Goal: Information Seeking & Learning: Learn about a topic

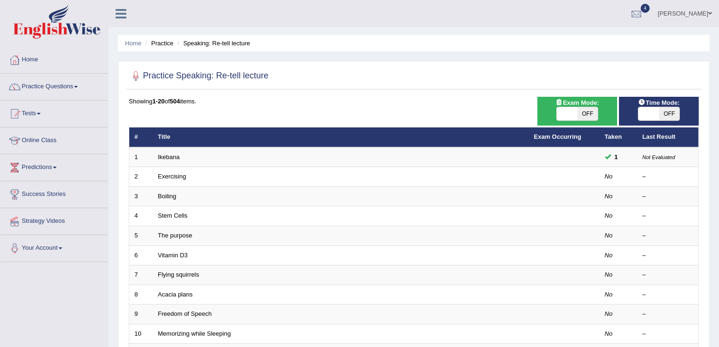
click at [653, 109] on span at bounding box center [648, 113] width 21 height 13
checkbox input "true"
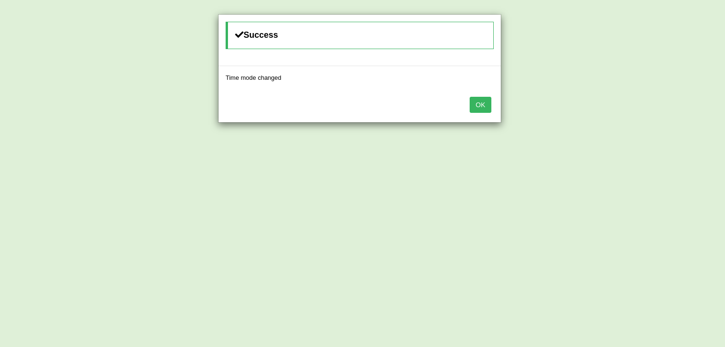
click at [484, 107] on button "OK" at bounding box center [480, 105] width 22 height 16
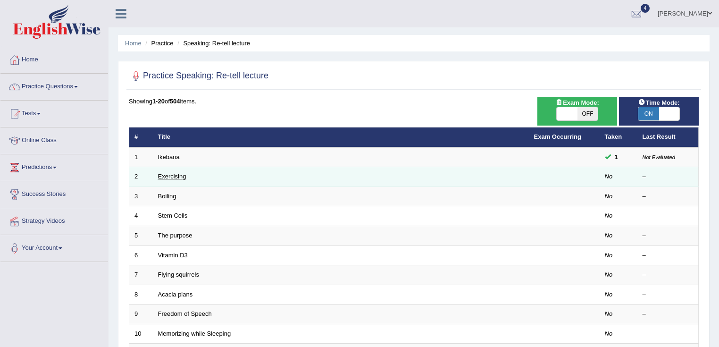
click at [177, 174] on link "Exercising" at bounding box center [172, 176] width 28 height 7
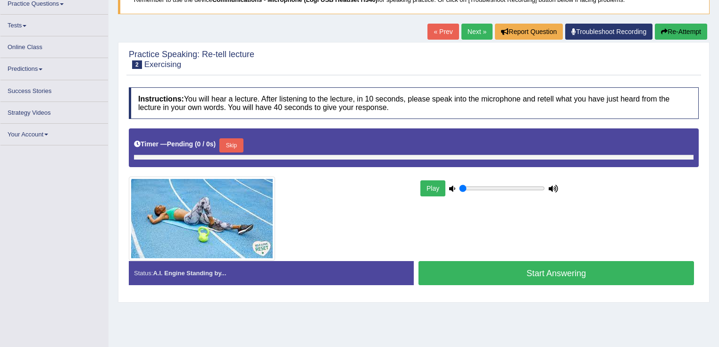
click at [249, 145] on div "Timer — Pending ( 0 / 0s ) Skip" at bounding box center [414, 145] width 560 height 19
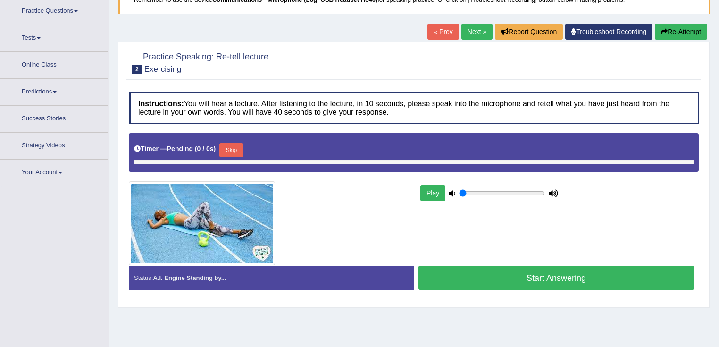
type input "1"
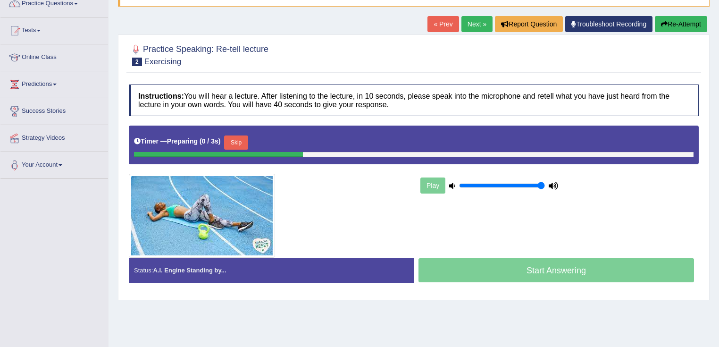
click at [245, 145] on button "Skip" at bounding box center [236, 142] width 24 height 14
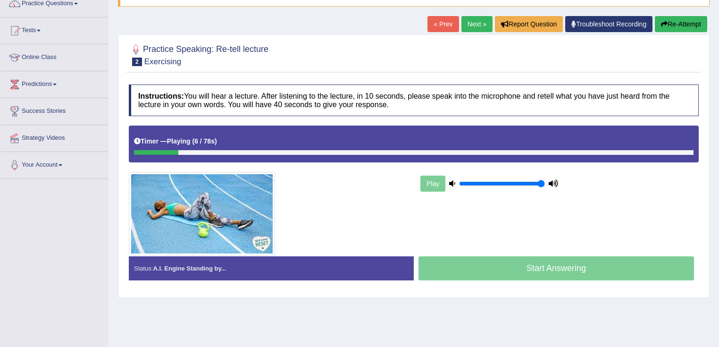
click at [444, 317] on div "Home Practice Speaking: Re-tell lecture Exercising * Remember to use the device…" at bounding box center [414, 153] width 610 height 472
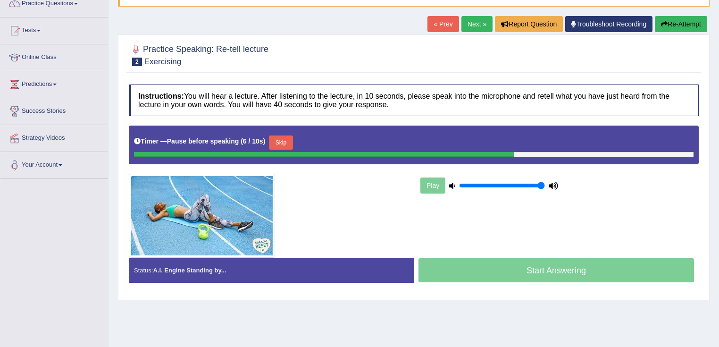
scroll to position [0, 0]
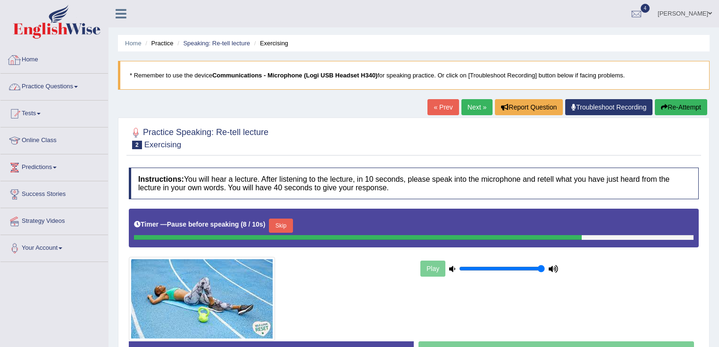
click at [33, 90] on link "Practice Questions" at bounding box center [54, 86] width 108 height 24
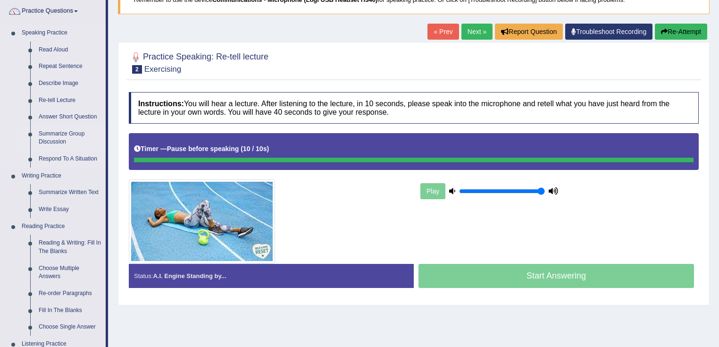
scroll to position [75, 0]
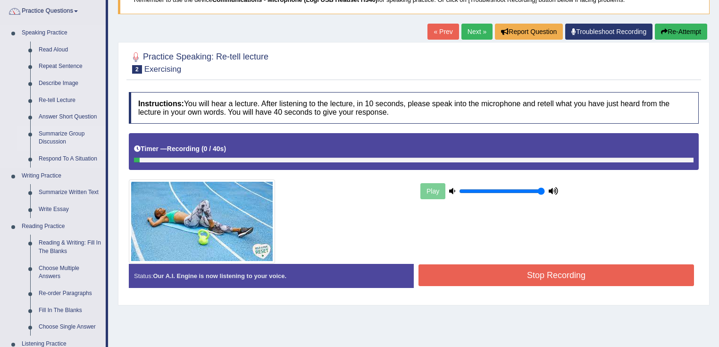
click at [63, 139] on link "Summarize Group Discussion" at bounding box center [69, 137] width 71 height 25
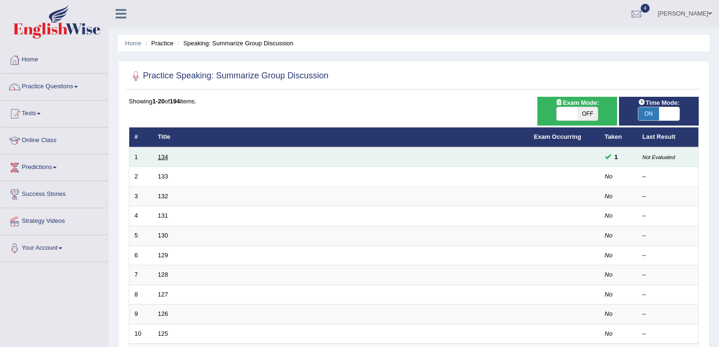
click at [162, 159] on link "134" at bounding box center [163, 156] width 10 height 7
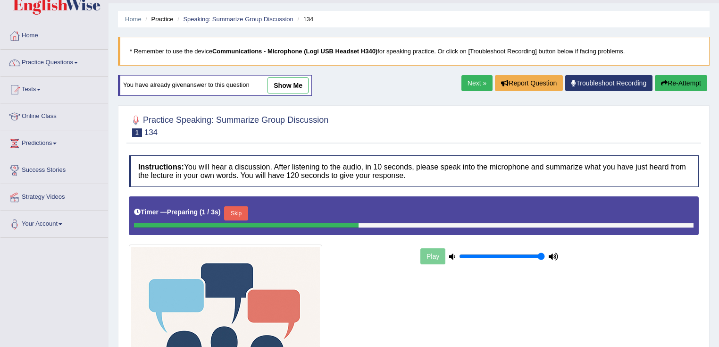
scroll to position [38, 0]
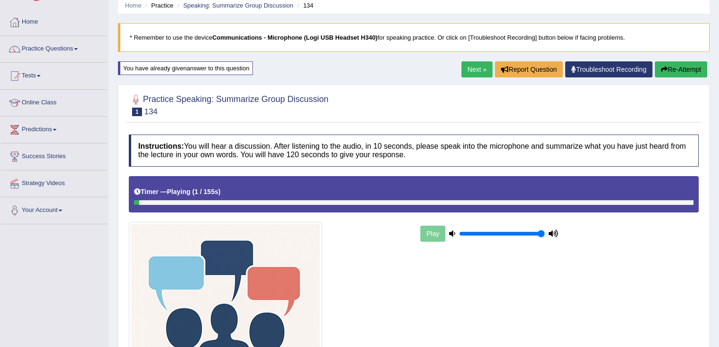
click at [471, 69] on link "Next »" at bounding box center [476, 69] width 31 height 16
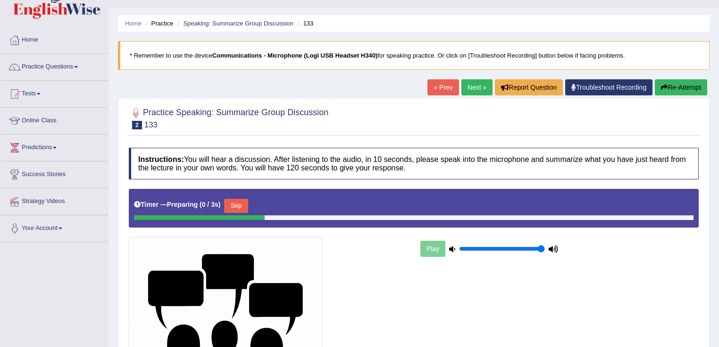
scroll to position [75, 0]
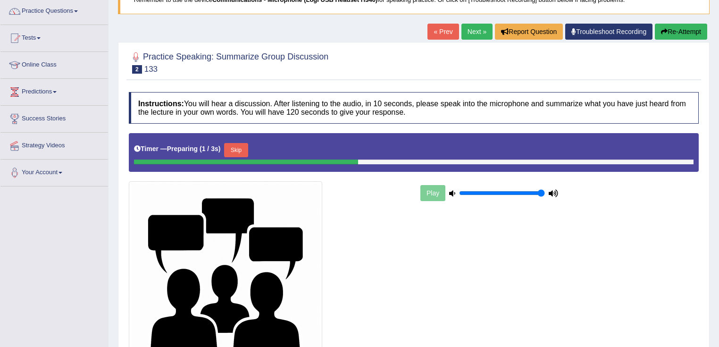
click at [253, 153] on div "Timer — Preparing ( 1 / 3s ) Skip" at bounding box center [414, 150] width 560 height 19
click at [242, 152] on button "Skip" at bounding box center [236, 150] width 24 height 14
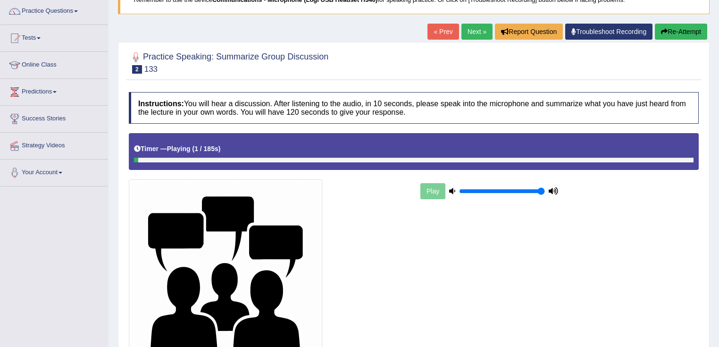
click at [476, 36] on link "Next »" at bounding box center [476, 32] width 31 height 16
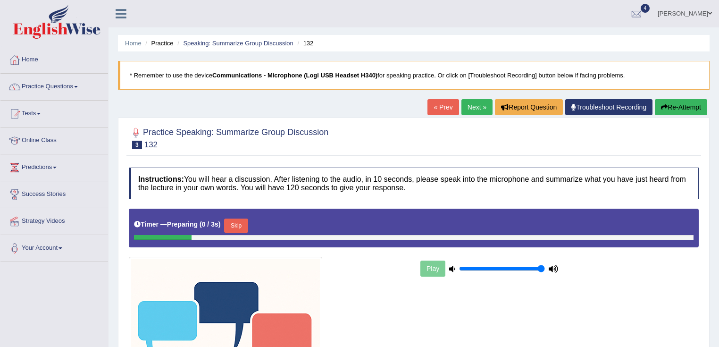
click at [238, 228] on button "Skip" at bounding box center [236, 225] width 24 height 14
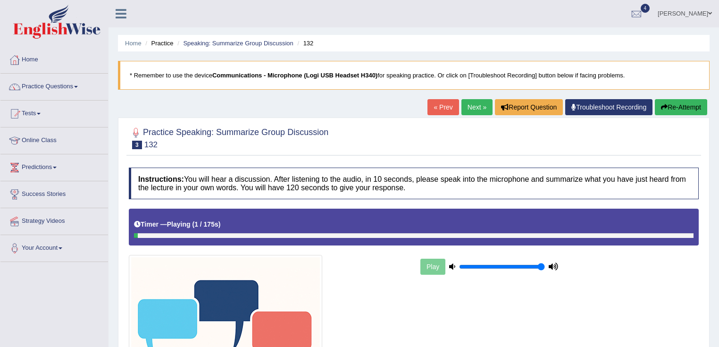
click at [474, 100] on link "Next »" at bounding box center [476, 107] width 31 height 16
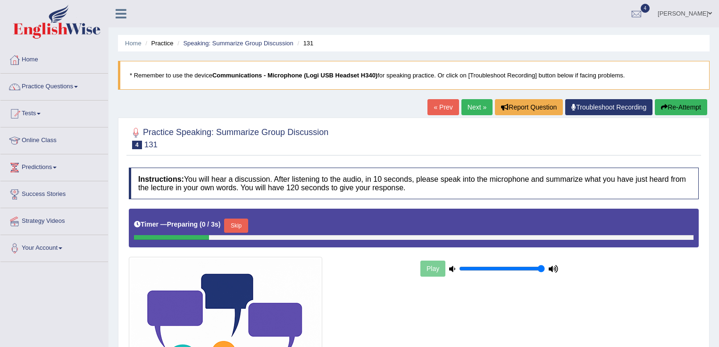
drag, startPoint x: 0, startPoint y: 0, endPoint x: 243, endPoint y: 226, distance: 332.5
click at [243, 226] on button "Skip" at bounding box center [236, 225] width 24 height 14
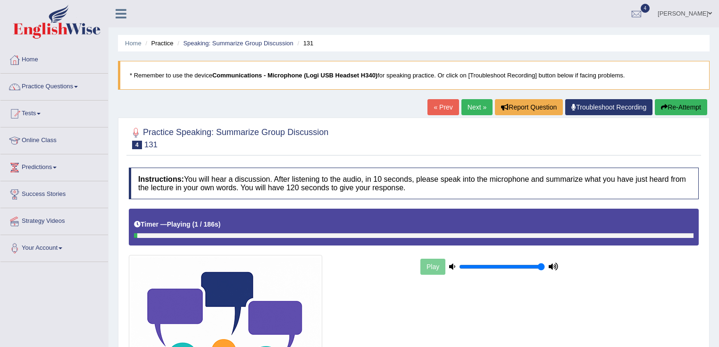
click at [474, 109] on link "Next »" at bounding box center [476, 107] width 31 height 16
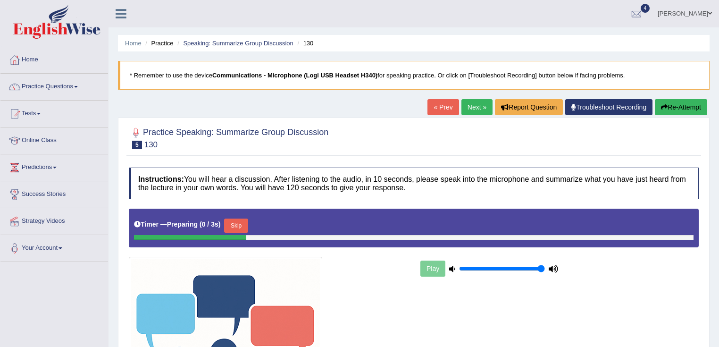
click at [237, 224] on button "Skip" at bounding box center [236, 225] width 24 height 14
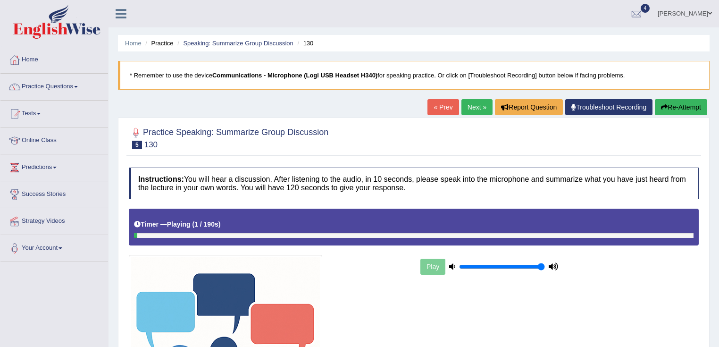
click at [468, 109] on link "Next »" at bounding box center [476, 107] width 31 height 16
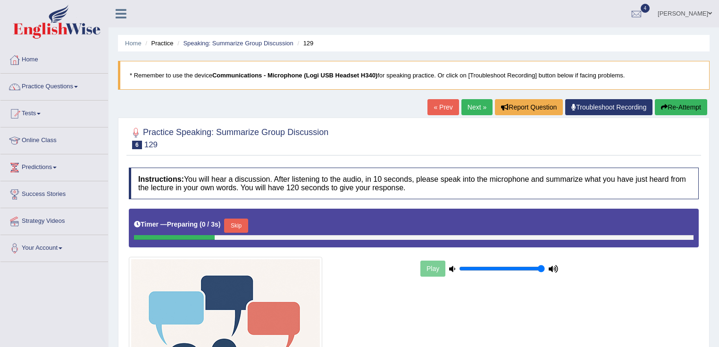
click at [248, 223] on button "Skip" at bounding box center [236, 225] width 24 height 14
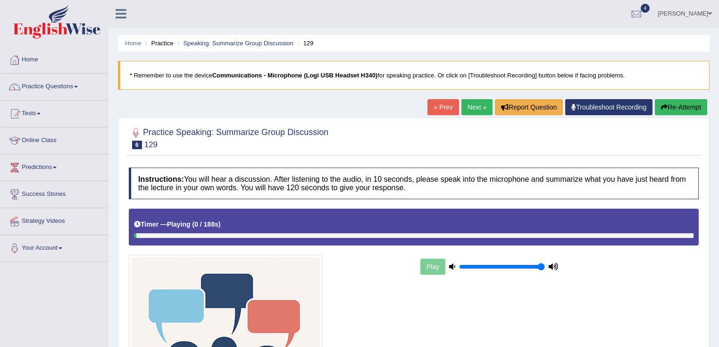
click at [467, 99] on link "Next »" at bounding box center [476, 107] width 31 height 16
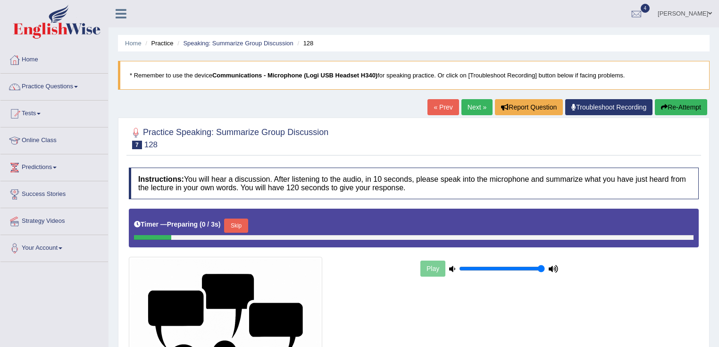
click at [235, 218] on button "Skip" at bounding box center [236, 225] width 24 height 14
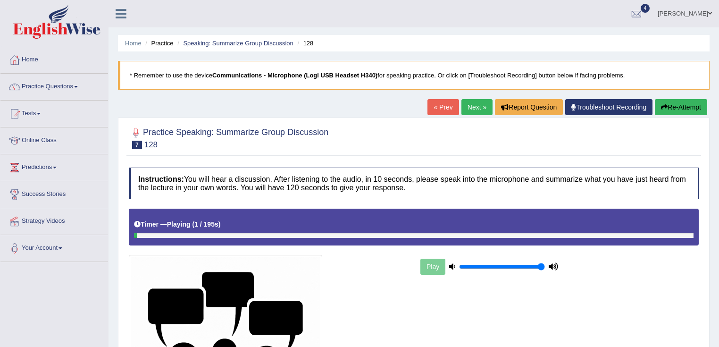
click at [477, 115] on link "Next »" at bounding box center [476, 107] width 31 height 16
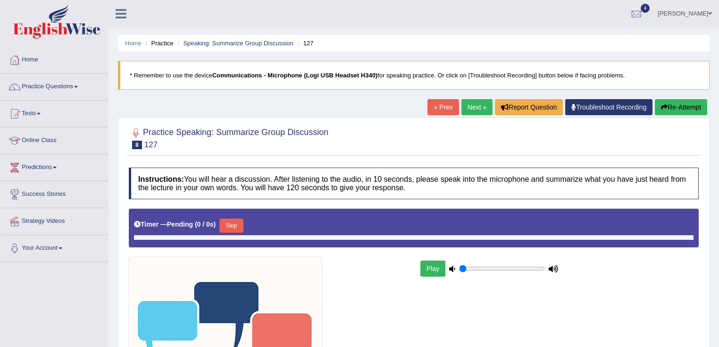
type input "1"
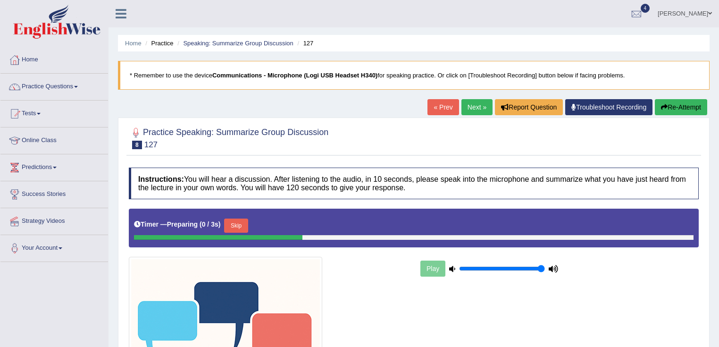
click at [245, 221] on button "Skip" at bounding box center [236, 225] width 24 height 14
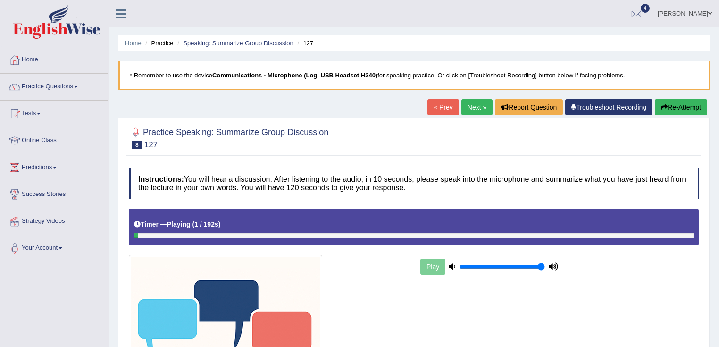
click at [461, 113] on link "Next »" at bounding box center [476, 107] width 31 height 16
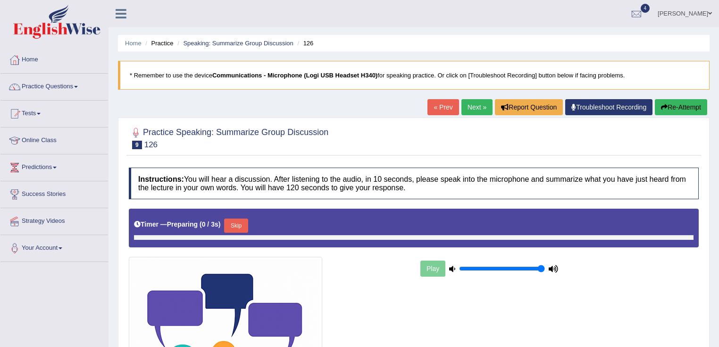
click at [225, 223] on div "Timer — Preparing ( 0 / 3s ) Skip" at bounding box center [414, 225] width 560 height 19
click at [234, 223] on button "Skip" at bounding box center [236, 225] width 24 height 14
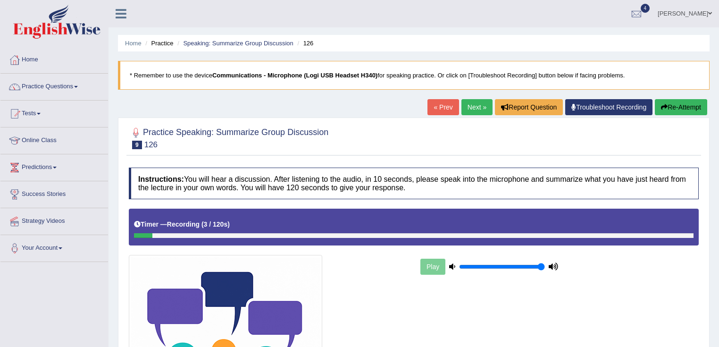
click at [659, 109] on button "Re-Attempt" at bounding box center [681, 107] width 52 height 16
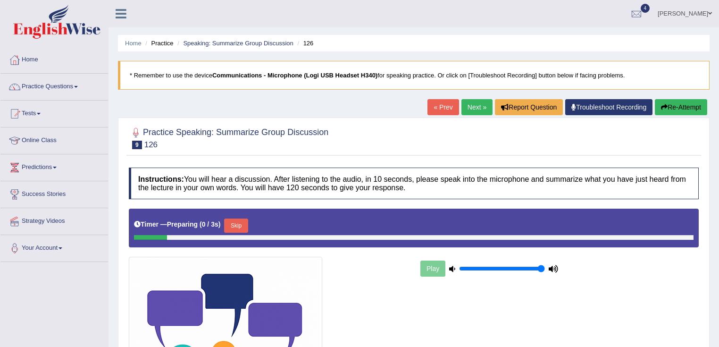
click at [38, 58] on link "Home" at bounding box center [54, 59] width 108 height 24
